Goal: Navigation & Orientation: Find specific page/section

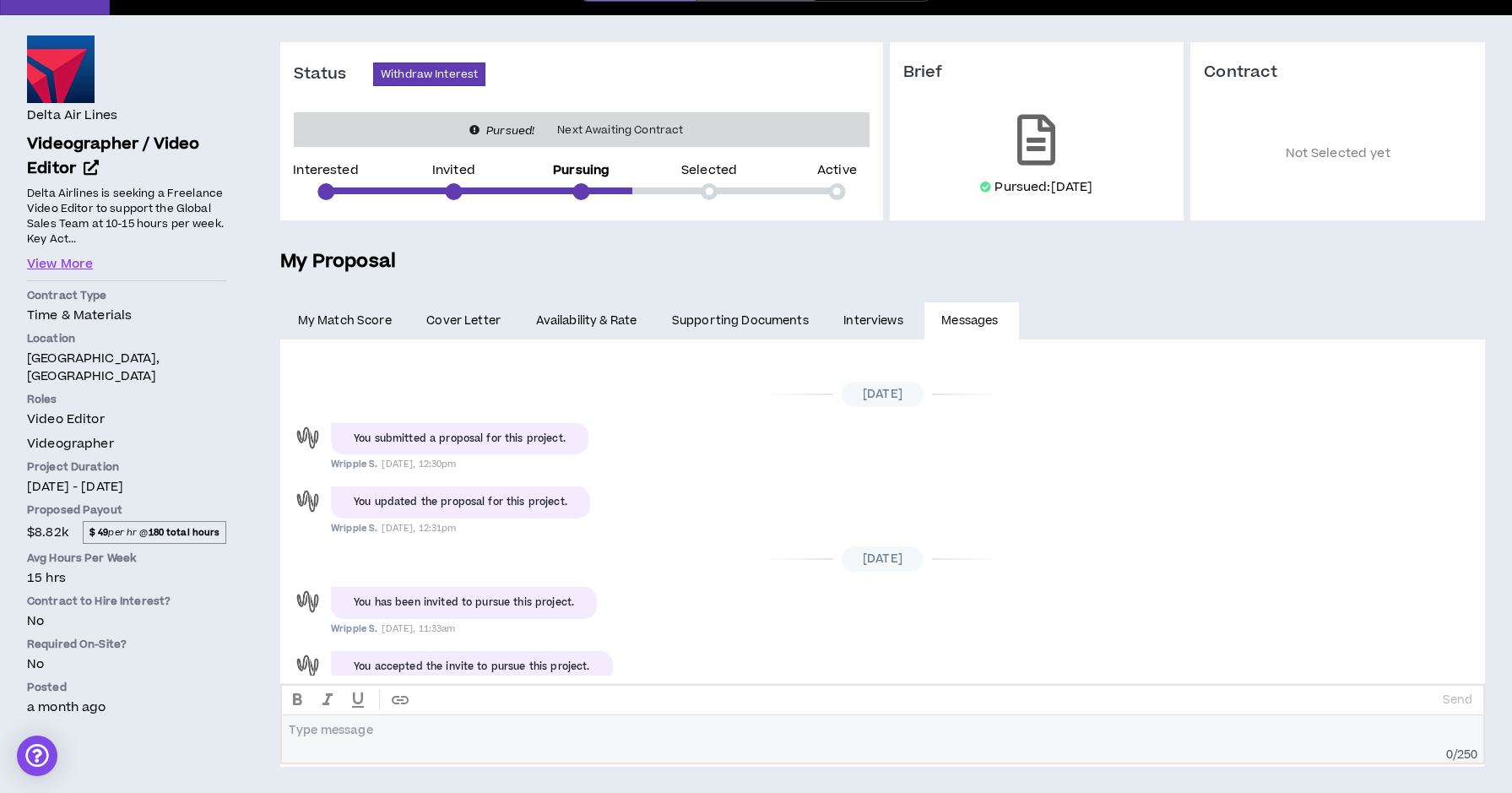
scroll to position [178, 0]
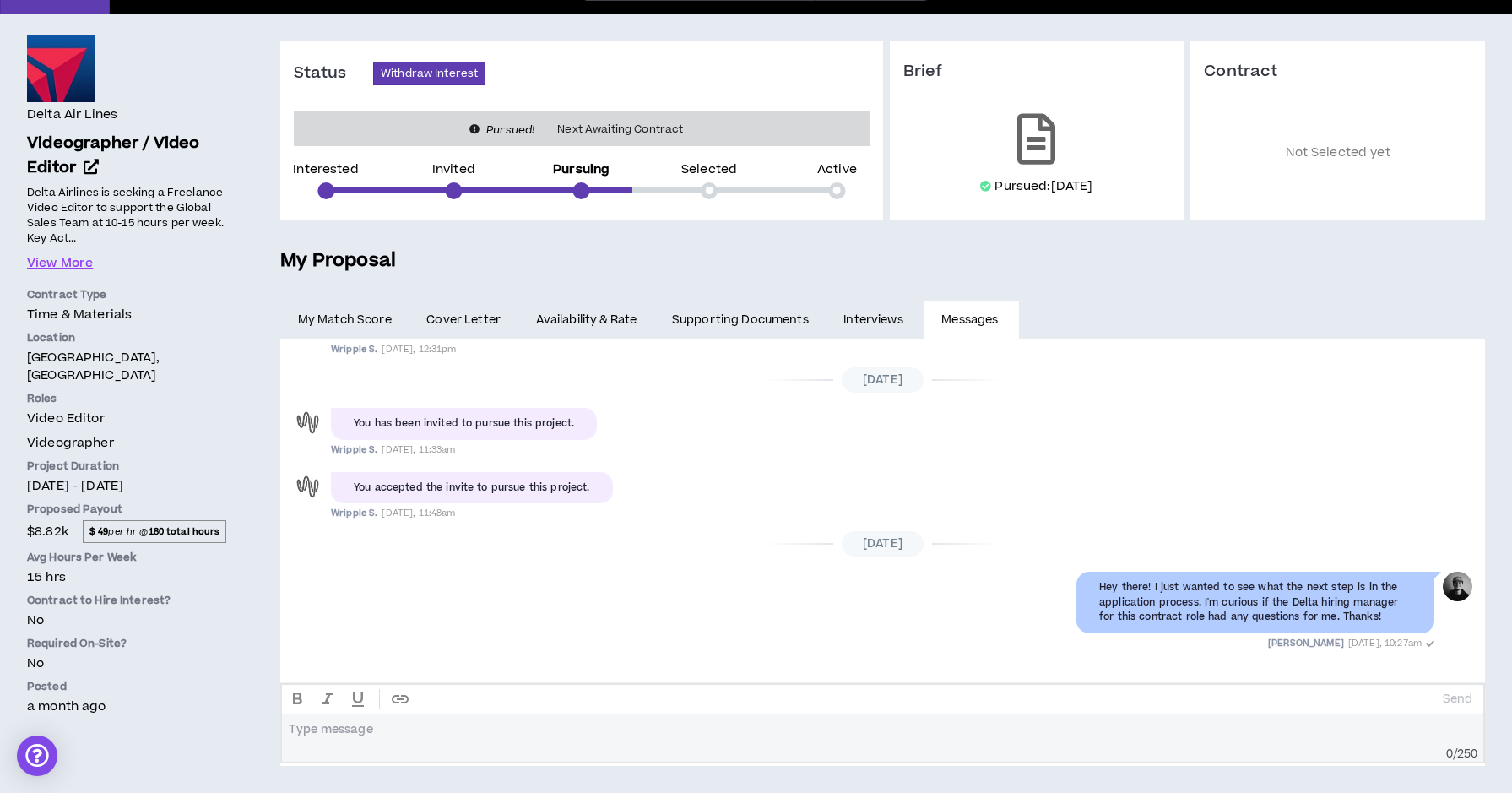
scroll to position [125, 0]
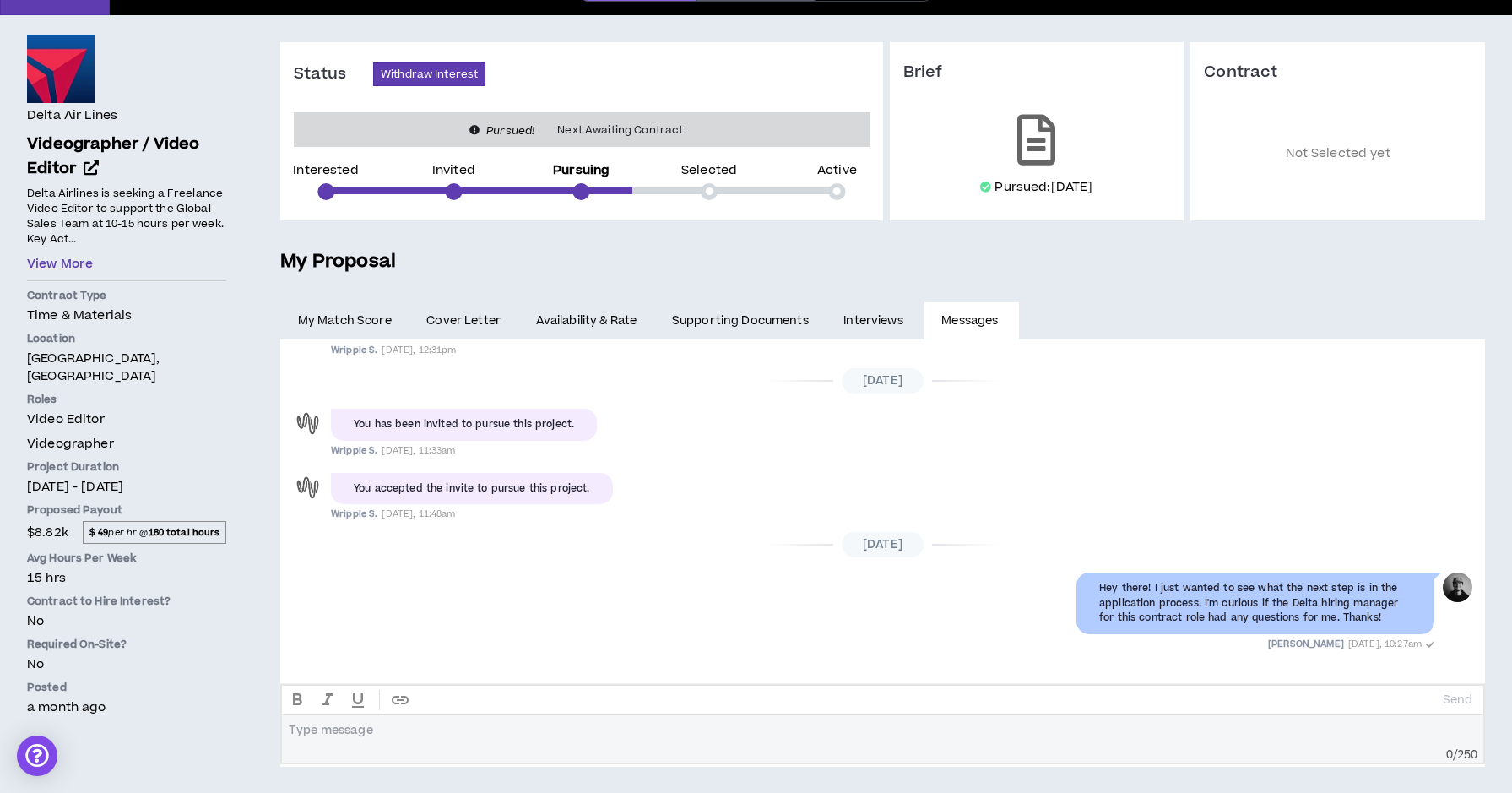
click at [77, 260] on button "View More" at bounding box center [60, 265] width 66 height 19
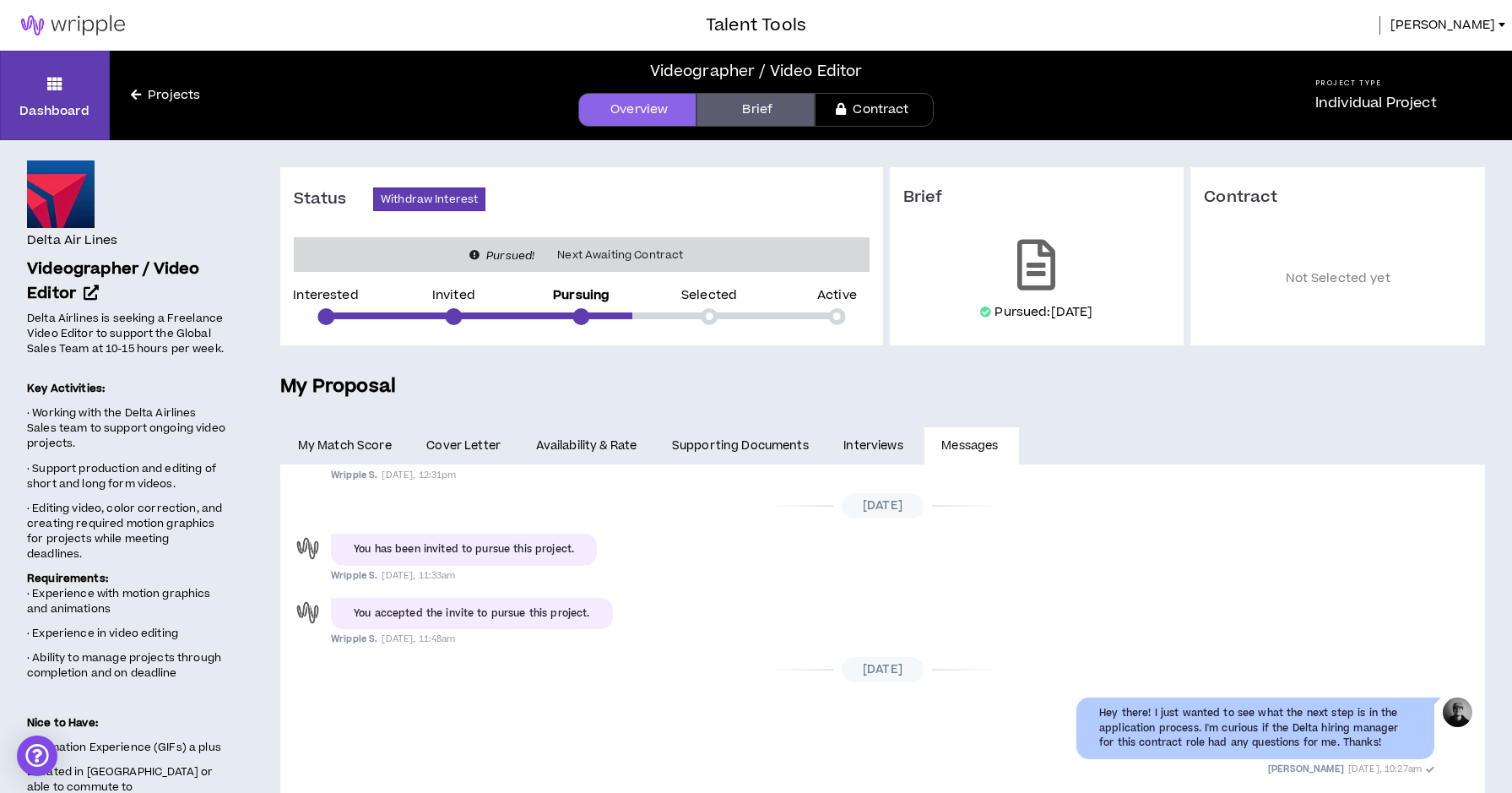
scroll to position [0, 0]
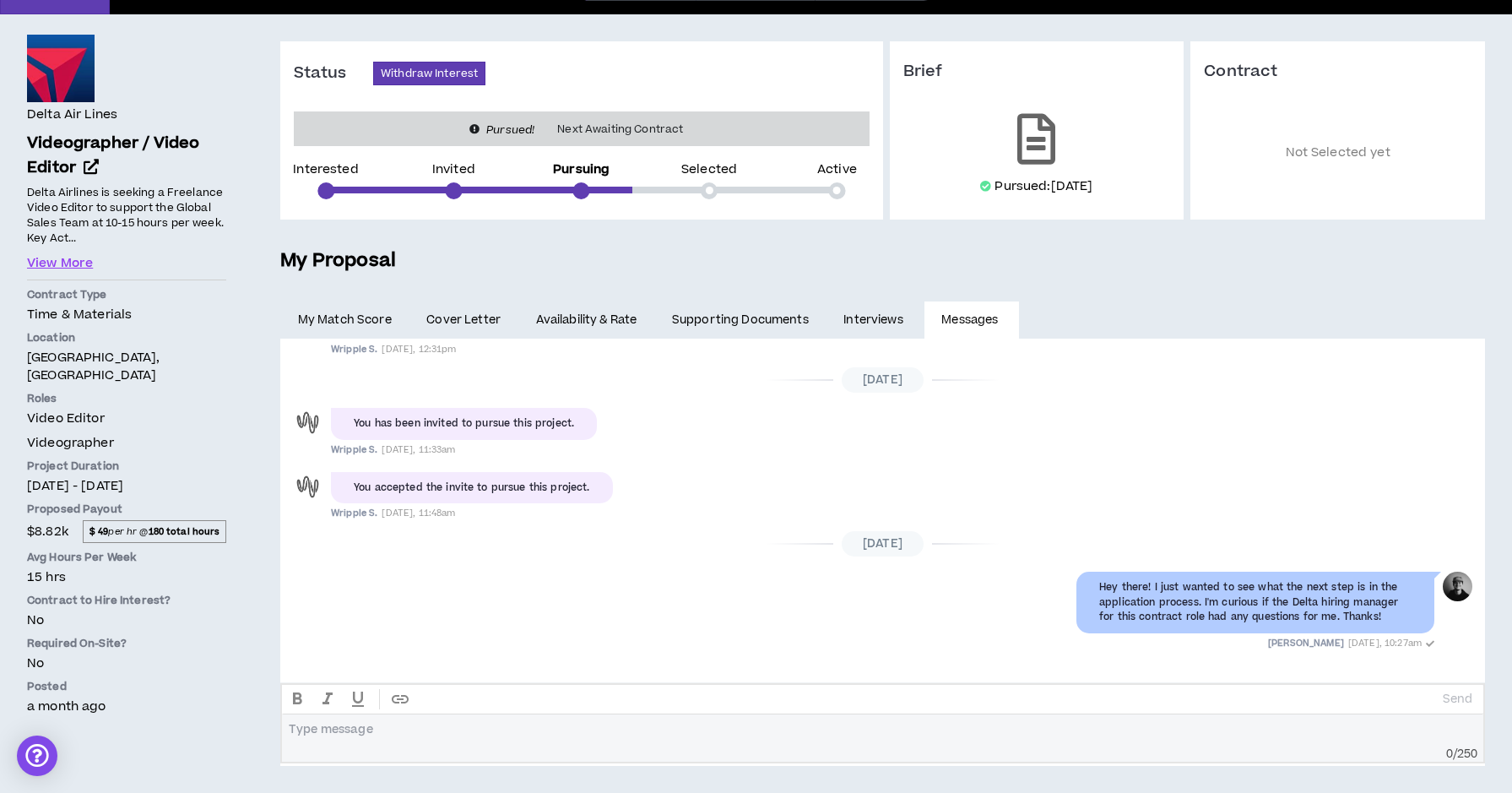
scroll to position [125, 0]
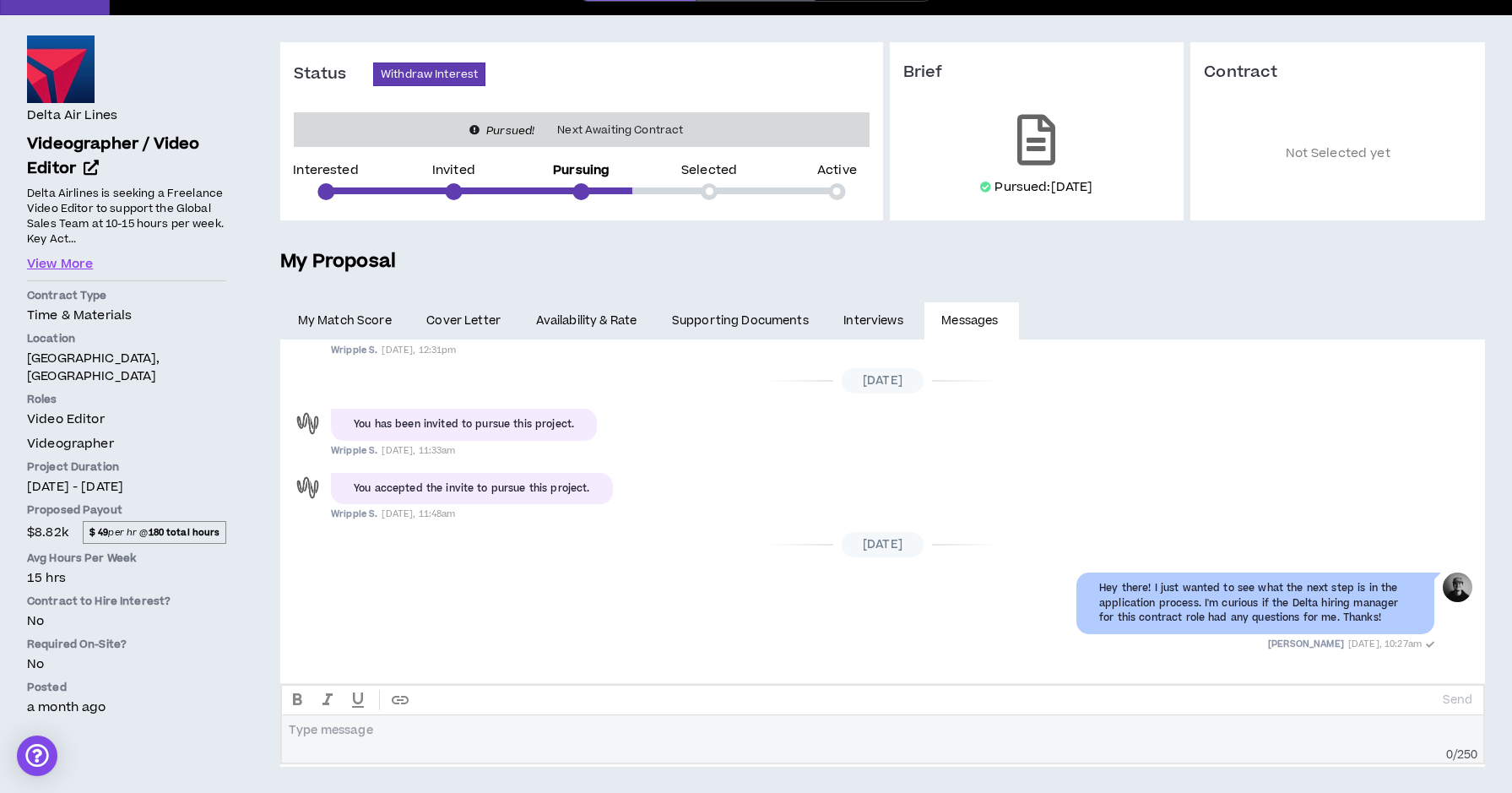
click at [889, 320] on link "Interviews" at bounding box center [875, 320] width 98 height 37
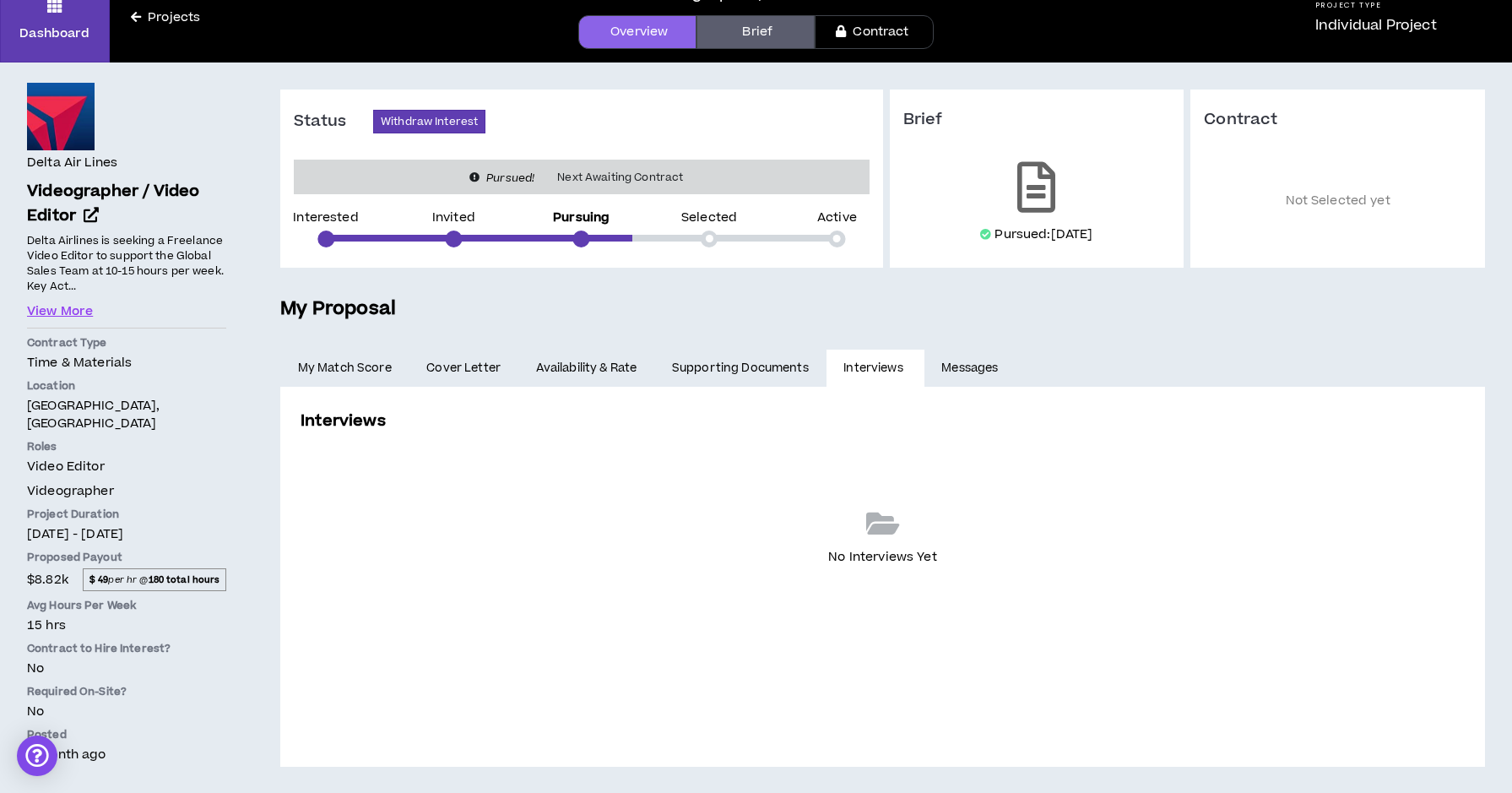
scroll to position [77, 0]
click at [975, 365] on link "Messages" at bounding box center [972, 369] width 96 height 37
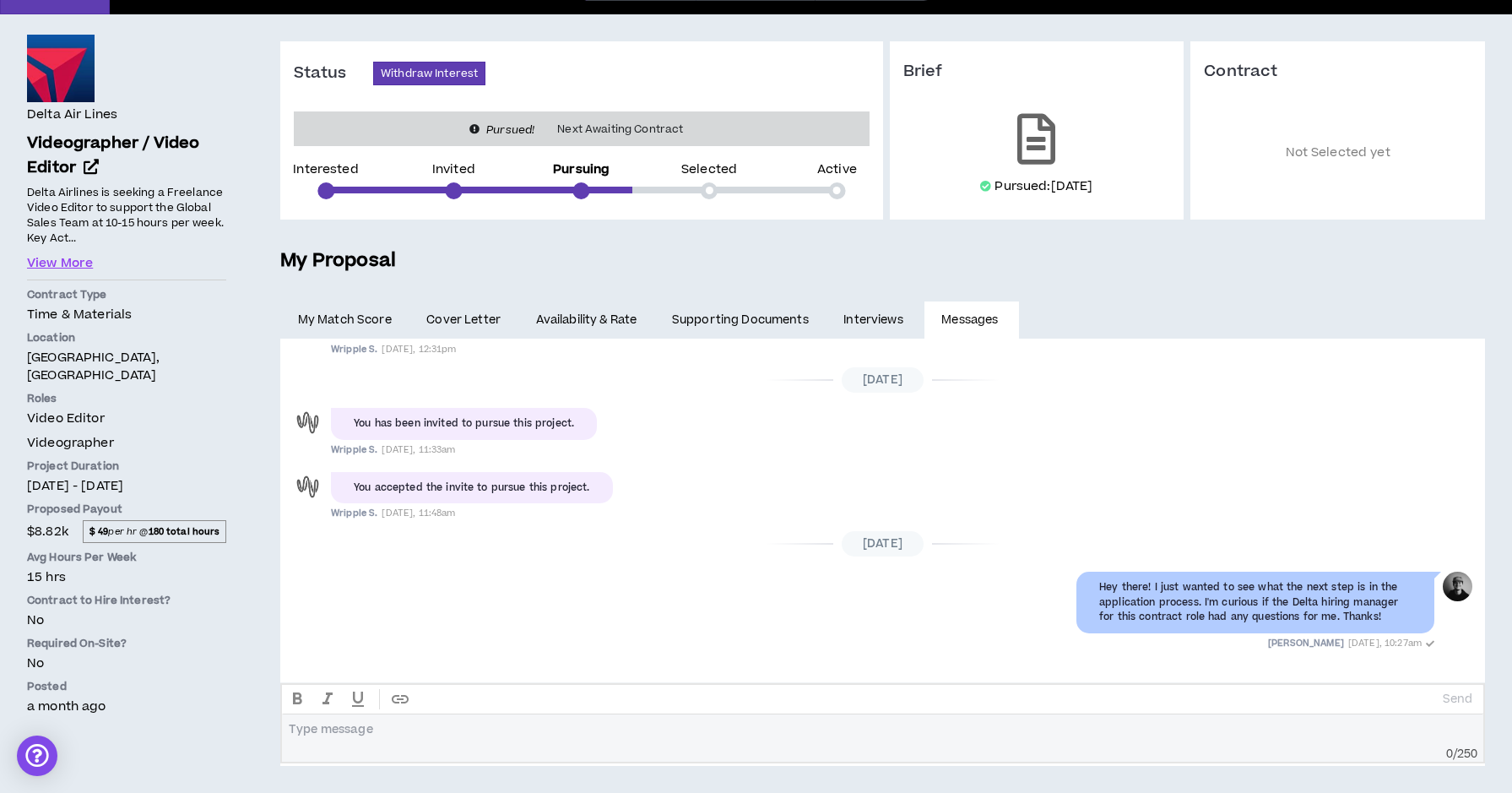
scroll to position [125, 0]
